Goal: Information Seeking & Learning: Learn about a topic

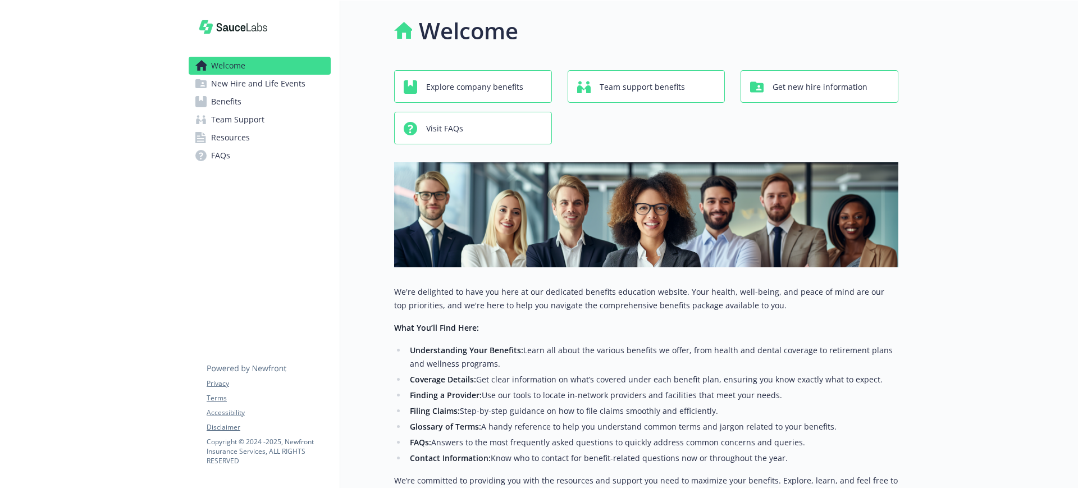
click at [248, 98] on link "Benefits" at bounding box center [260, 102] width 142 height 18
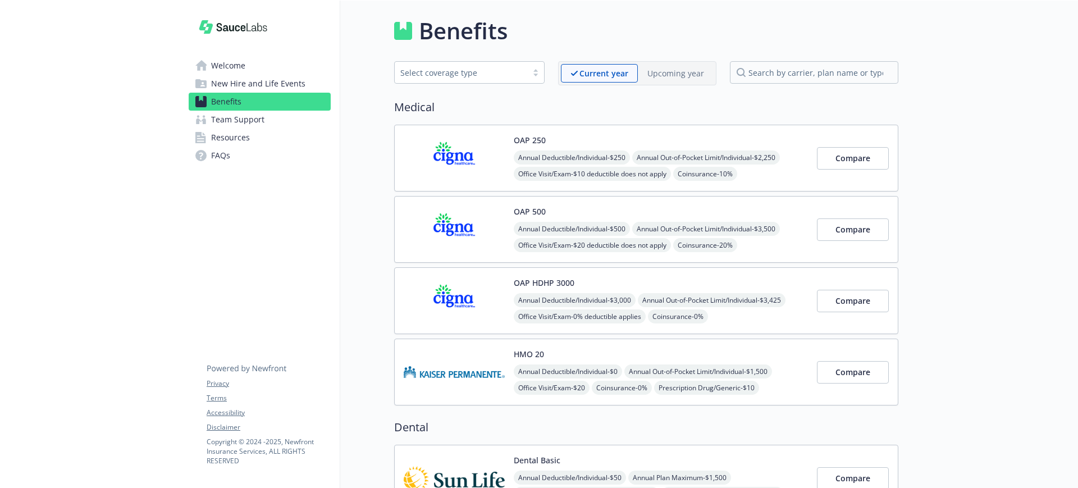
click at [578, 285] on div "OAP HDHP 3000 Annual Deductible/Individual - $3,000 Annual Out-of-Pocket Limit/…" at bounding box center [661, 301] width 294 height 48
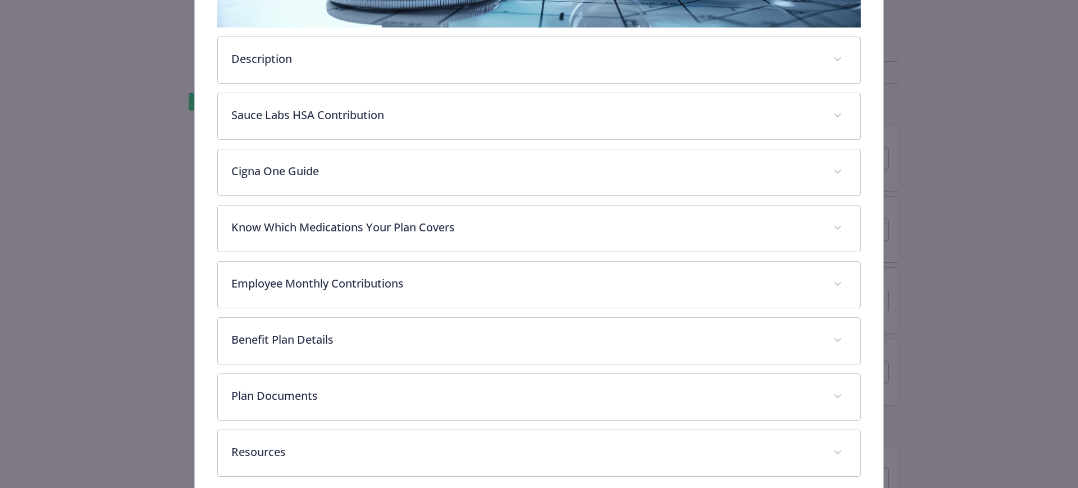
scroll to position [346, 0]
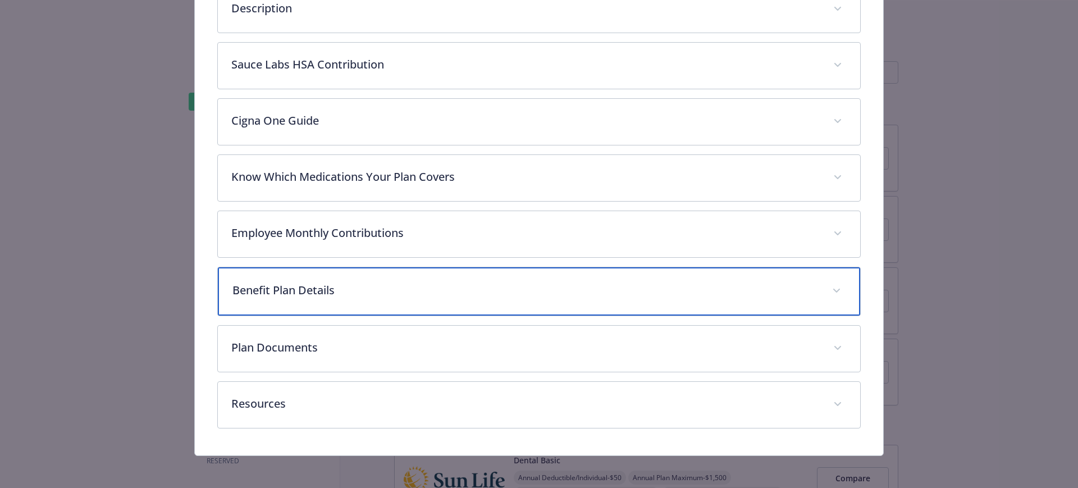
click at [307, 290] on p "Benefit Plan Details" at bounding box center [525, 290] width 587 height 17
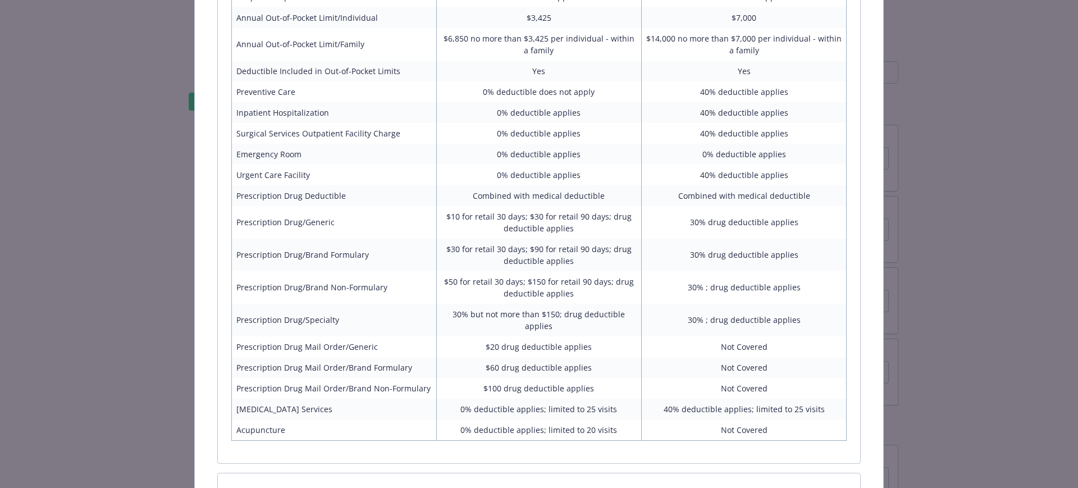
scroll to position [939, 0]
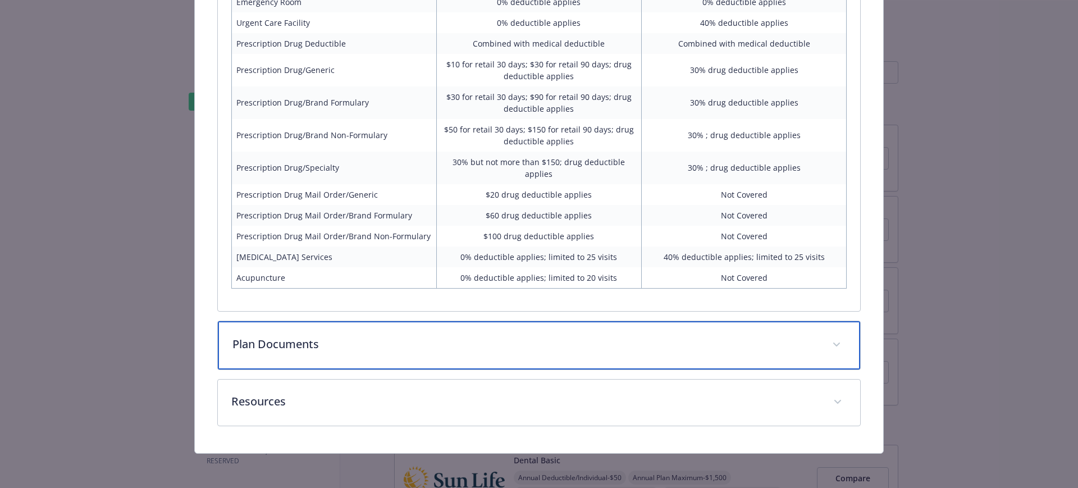
click at [312, 350] on p "Plan Documents" at bounding box center [525, 344] width 587 height 17
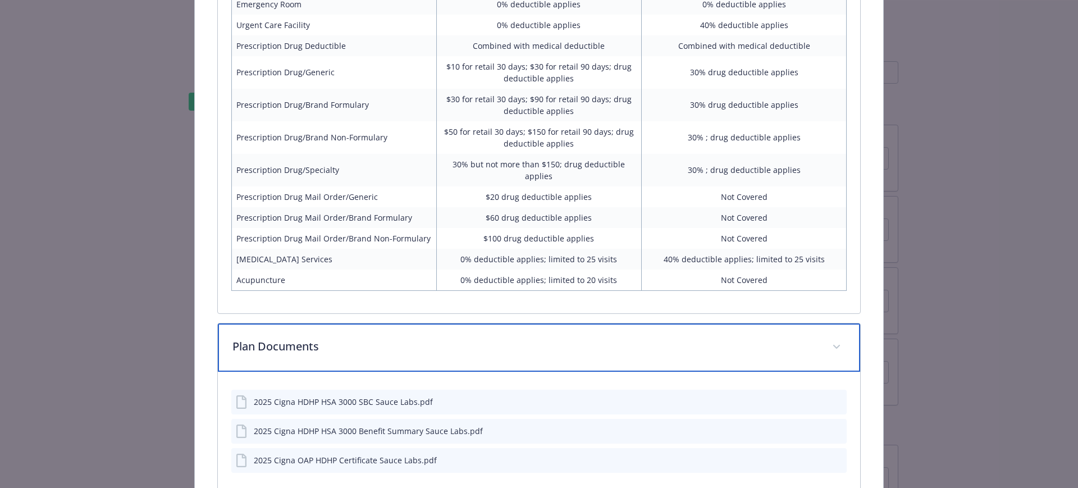
scroll to position [1063, 0]
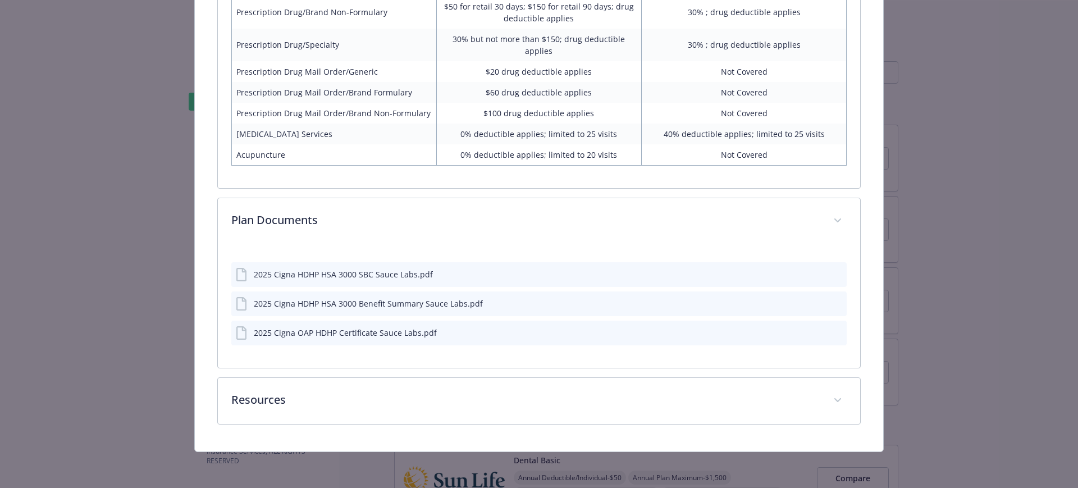
click at [831, 301] on icon "preview file" at bounding box center [836, 303] width 10 height 8
